Goal: Task Accomplishment & Management: Manage account settings

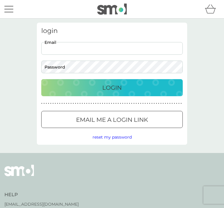
click at [78, 47] on input "Email" at bounding box center [111, 48] width 141 height 13
type input "[EMAIL_ADDRESS][DOMAIN_NAME]"
click at [112, 88] on button "Login" at bounding box center [111, 87] width 141 height 17
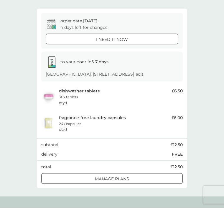
scroll to position [41, 0]
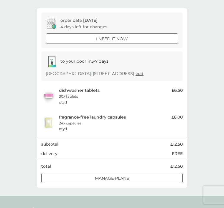
click at [112, 178] on div at bounding box center [112, 178] width 0 height 0
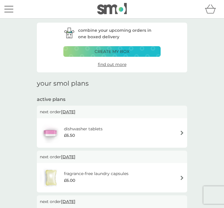
click at [75, 110] on span "[DATE]" at bounding box center [68, 111] width 14 height 11
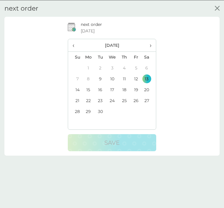
click at [147, 91] on td "20" at bounding box center [149, 89] width 14 height 11
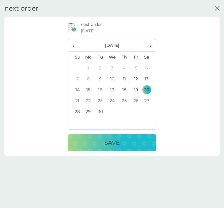
click at [111, 138] on p "Save" at bounding box center [111, 142] width 15 height 9
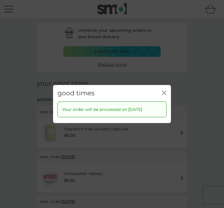
click at [165, 95] on icon "close" at bounding box center [164, 92] width 5 height 5
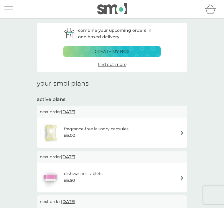
click at [75, 113] on span "[DATE]" at bounding box center [68, 111] width 14 height 11
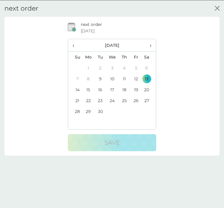
click at [146, 89] on td "20" at bounding box center [149, 89] width 14 height 11
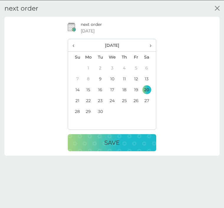
click at [109, 139] on p "Save" at bounding box center [111, 142] width 15 height 9
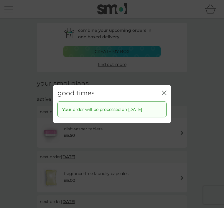
click at [164, 95] on icon "close" at bounding box center [164, 92] width 5 height 5
